Goal: Check status: Check status

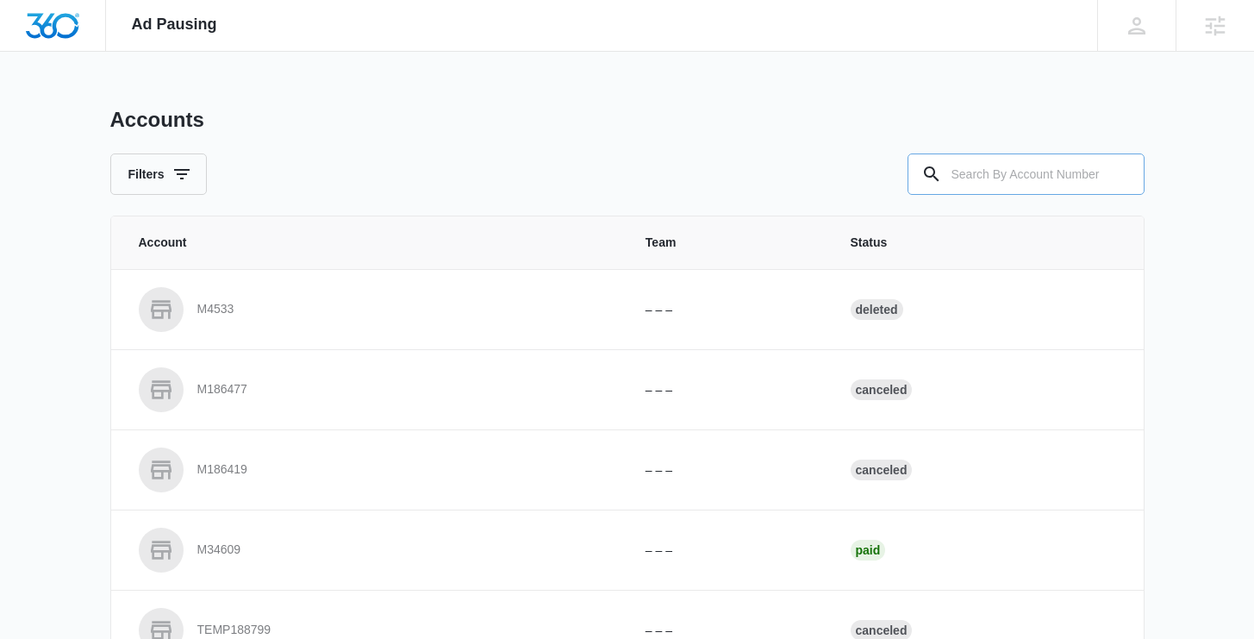
click at [993, 178] on input "text" at bounding box center [1025, 173] width 237 height 41
paste input "M187126"
type input "M187126"
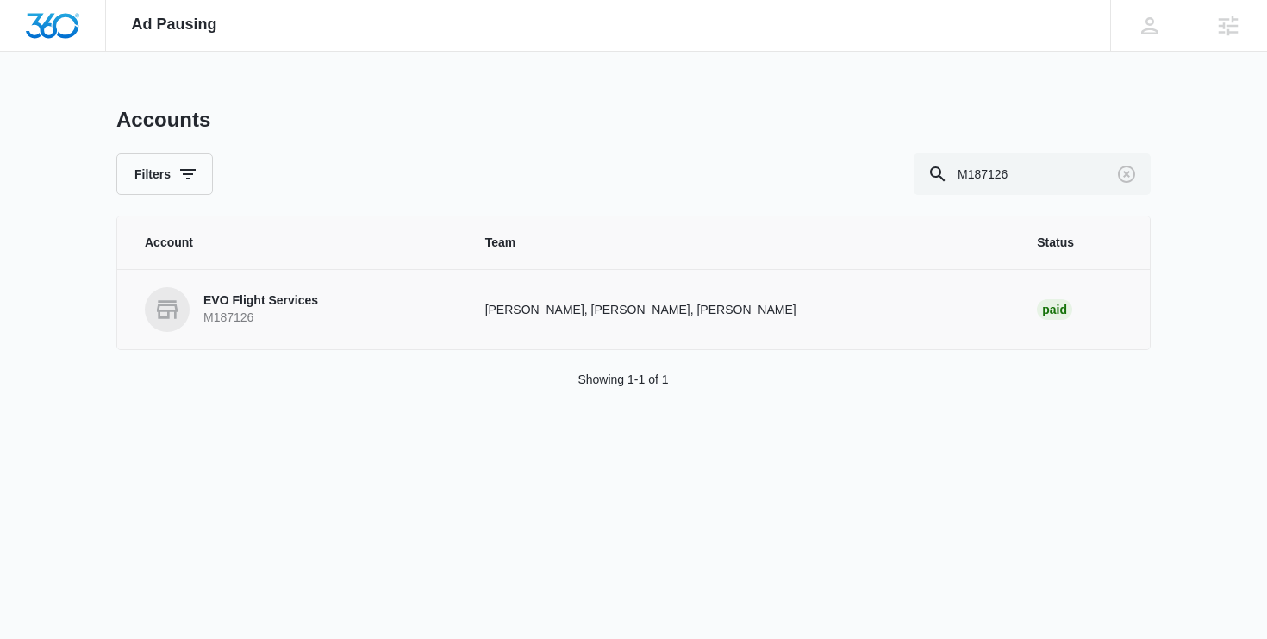
click at [246, 305] on p "EVO Flight Services" at bounding box center [260, 300] width 115 height 17
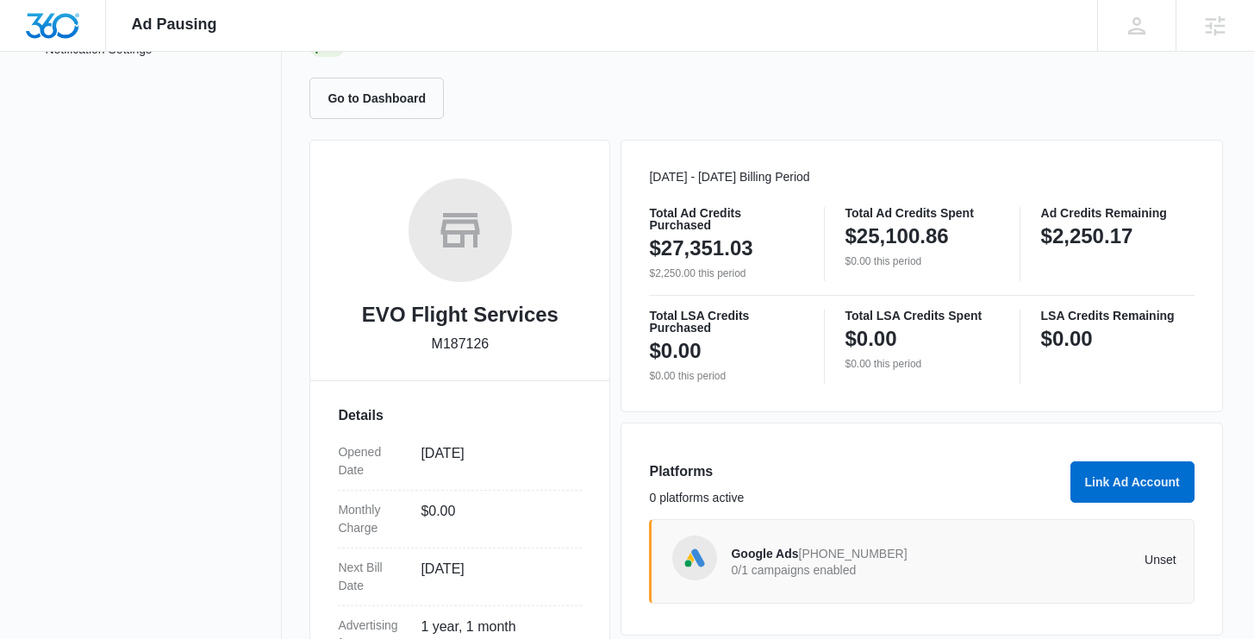
scroll to position [140, 0]
